Goal: Find specific page/section: Find specific page/section

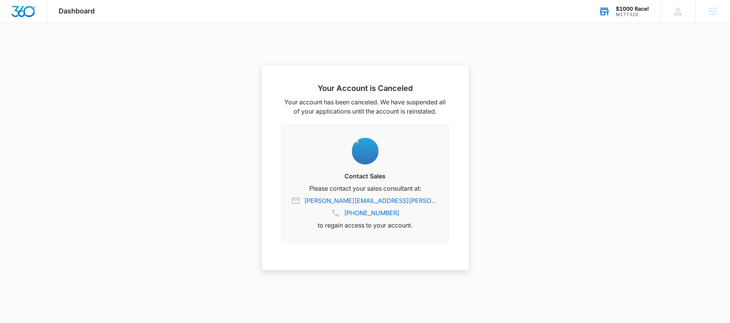
click at [636, 11] on div "$1000 Race!" at bounding box center [632, 9] width 33 height 6
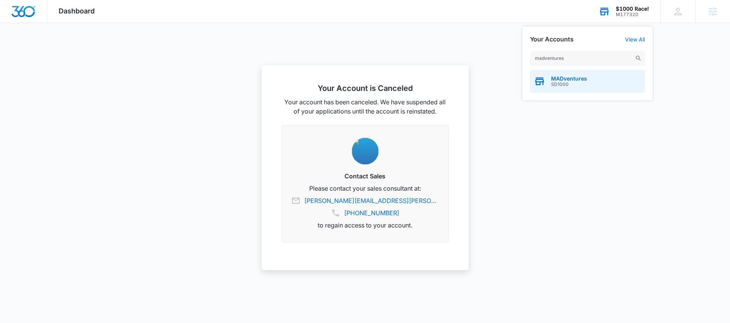
type input "madventures"
click at [584, 83] on span "SD1000" at bounding box center [569, 84] width 36 height 5
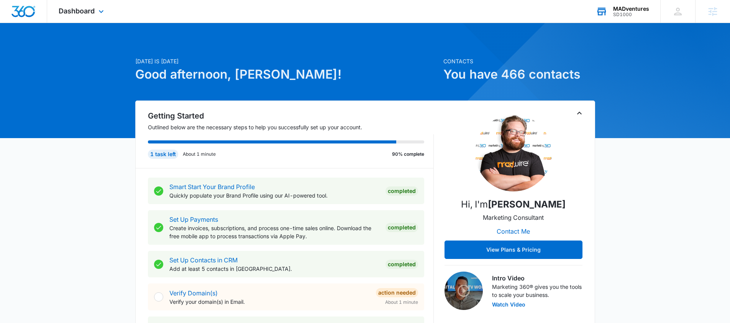
click at [633, 10] on div "MADventures" at bounding box center [631, 9] width 36 height 6
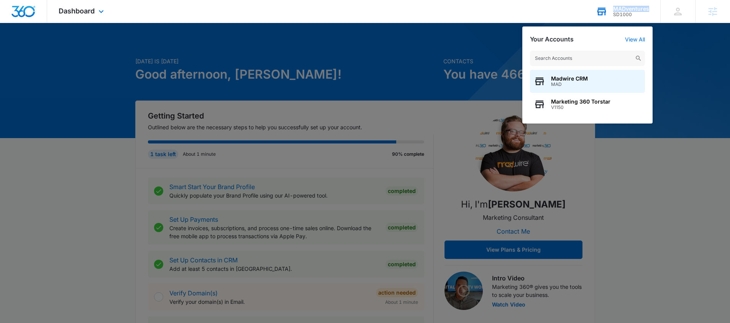
click at [633, 10] on div "MADventures" at bounding box center [631, 9] width 36 height 6
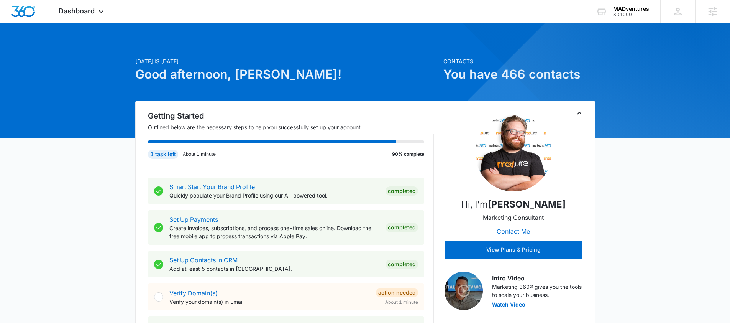
click at [715, 8] on icon at bounding box center [712, 11] width 9 height 9
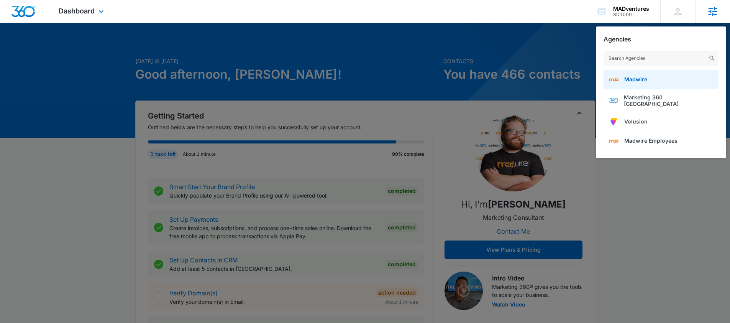
click at [653, 82] on link "Madwire" at bounding box center [660, 79] width 115 height 19
